Goal: Transaction & Acquisition: Purchase product/service

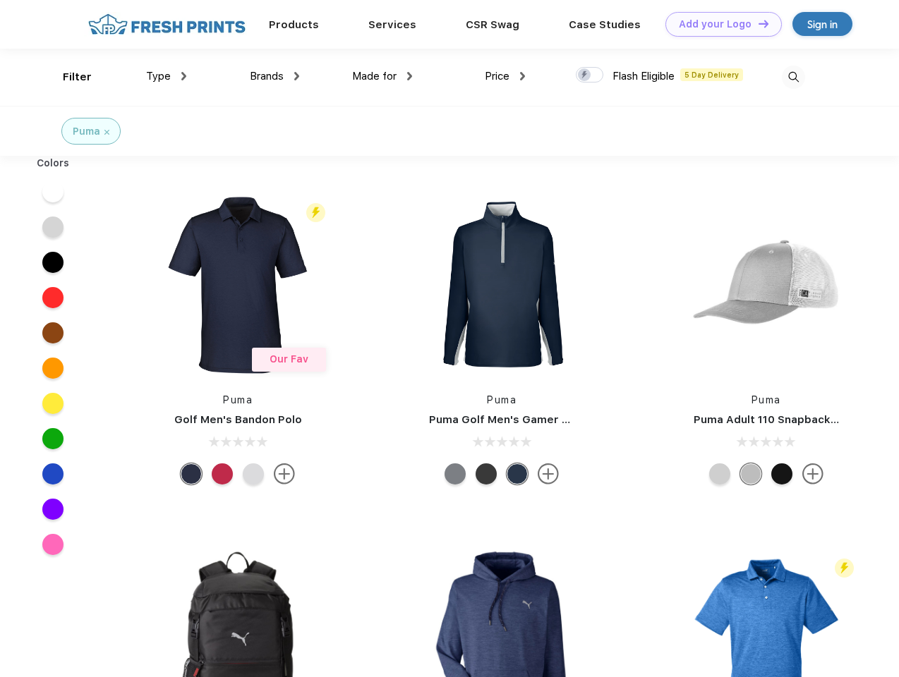
click at [718, 24] on link "Add your Logo Design Tool" at bounding box center [723, 24] width 116 height 25
click at [0, 0] on div "Design Tool" at bounding box center [0, 0] width 0 height 0
click at [757, 23] on link "Add your Logo Design Tool" at bounding box center [723, 24] width 116 height 25
click at [68, 77] on div "Filter" at bounding box center [77, 77] width 29 height 16
click at [167, 76] on span "Type" at bounding box center [158, 76] width 25 height 13
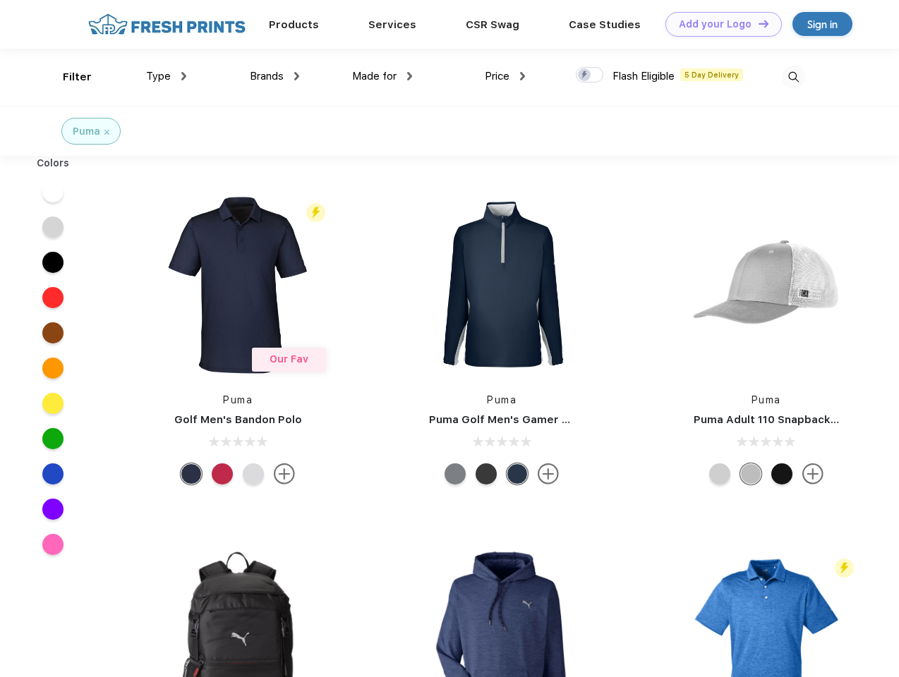
click at [274, 76] on span "Brands" at bounding box center [267, 76] width 34 height 13
click at [382, 76] on span "Made for" at bounding box center [374, 76] width 44 height 13
click at [505, 76] on span "Price" at bounding box center [497, 76] width 25 height 13
click at [590, 75] on div at bounding box center [590, 75] width 28 height 16
click at [585, 75] on input "checkbox" at bounding box center [580, 70] width 9 height 9
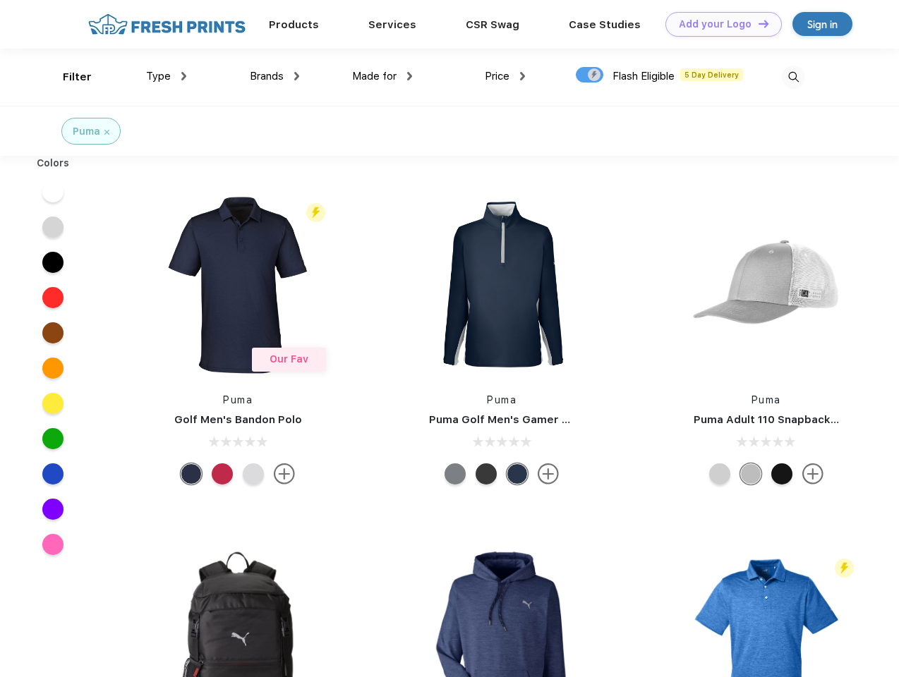
click at [793, 77] on img at bounding box center [793, 77] width 23 height 23
